Goal: Task Accomplishment & Management: Use online tool/utility

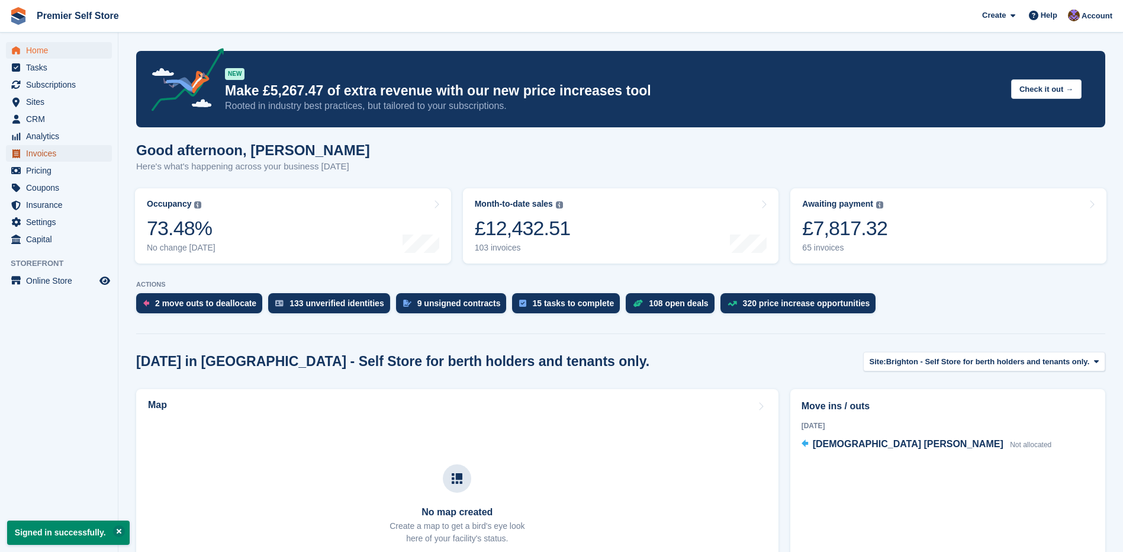
click at [40, 152] on span "Invoices" at bounding box center [61, 153] width 71 height 17
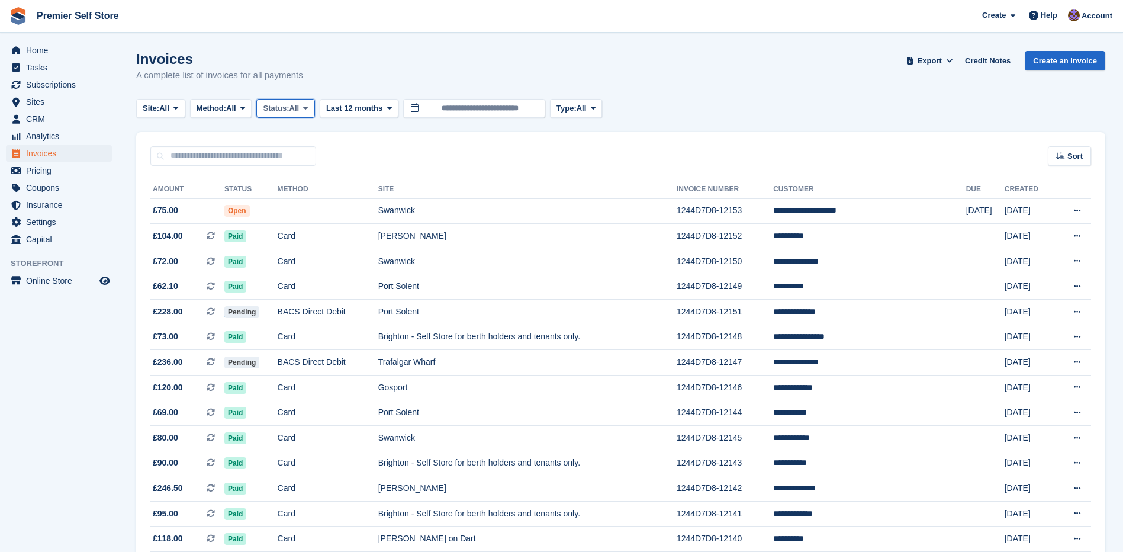
click at [299, 108] on span "All" at bounding box center [294, 108] width 10 height 12
click at [279, 160] on link "Paid" at bounding box center [313, 157] width 103 height 21
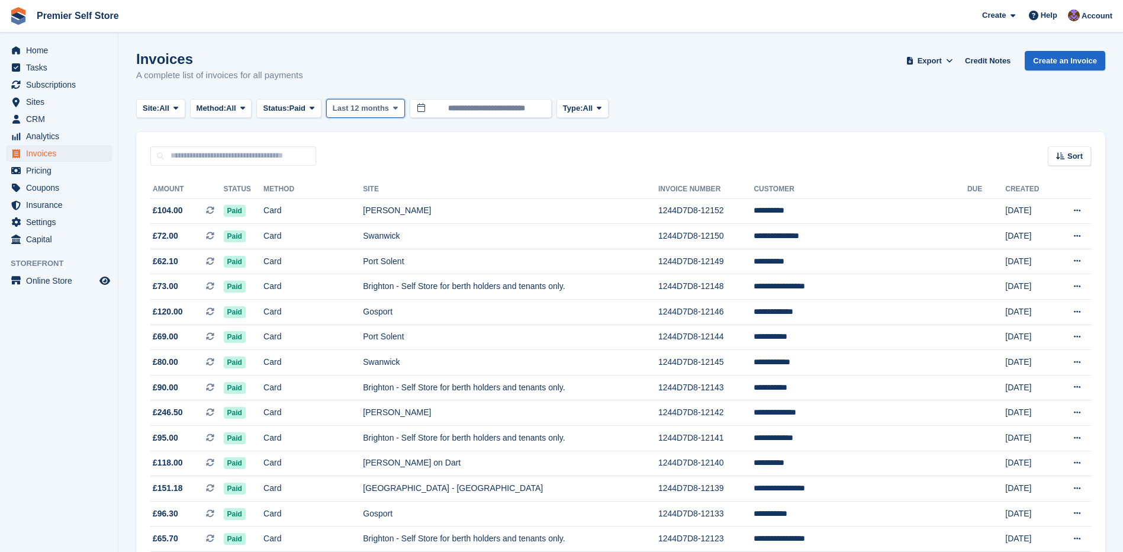
click at [382, 112] on span "Last 12 months" at bounding box center [361, 108] width 56 height 12
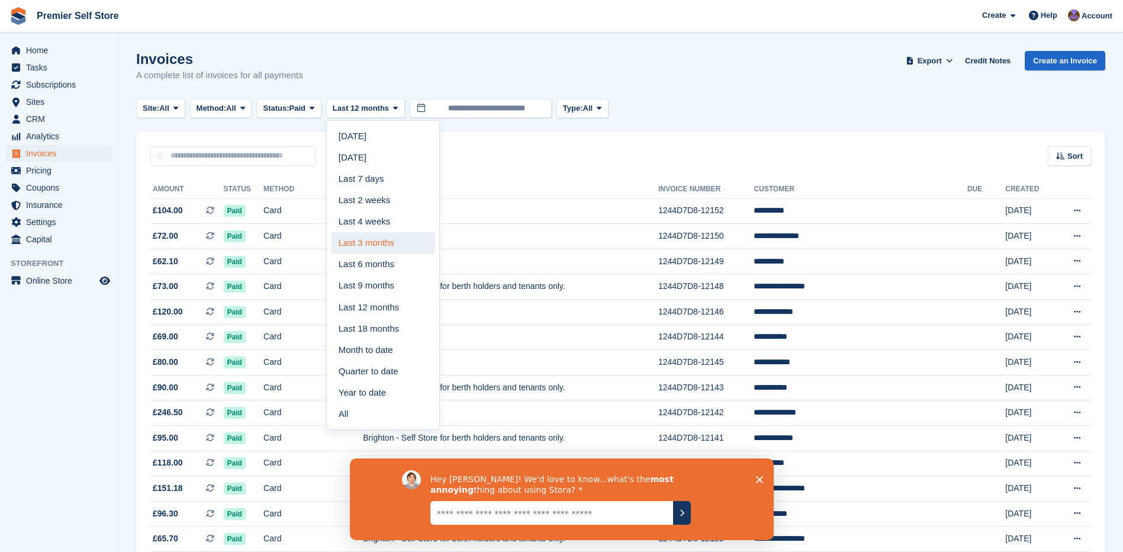
click at [349, 243] on link "Last 3 months" at bounding box center [382, 242] width 103 height 21
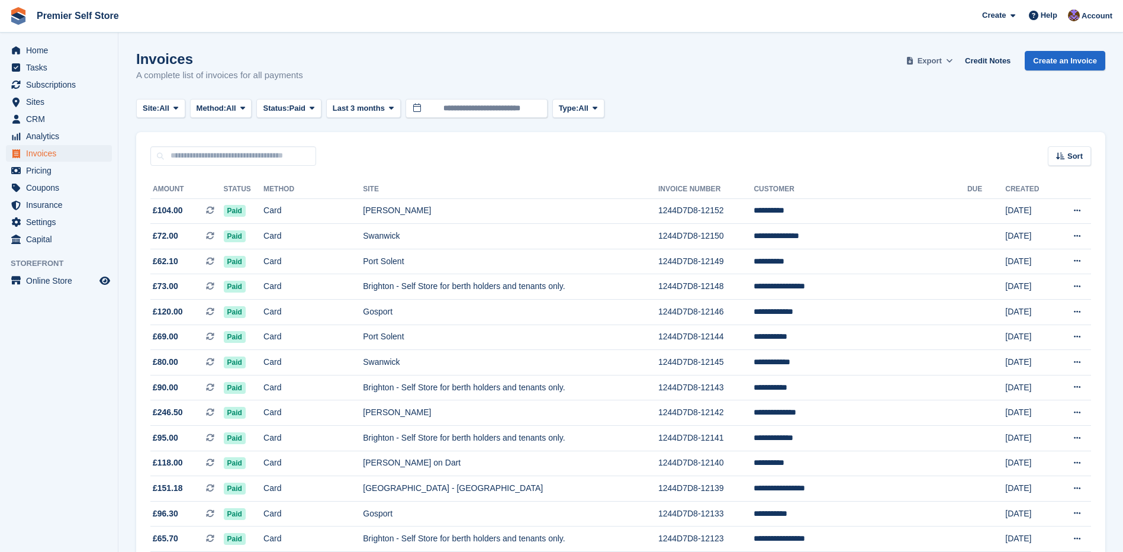
click at [937, 67] on button "Export" at bounding box center [929, 61] width 52 height 20
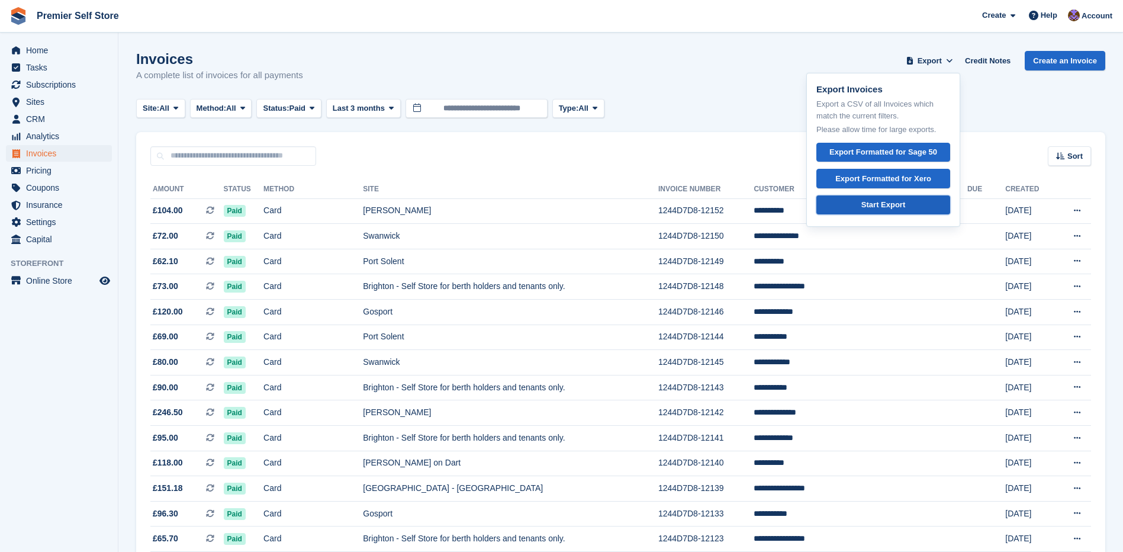
click at [863, 202] on link "Start Export" at bounding box center [883, 205] width 134 height 20
